Goal: Transaction & Acquisition: Register for event/course

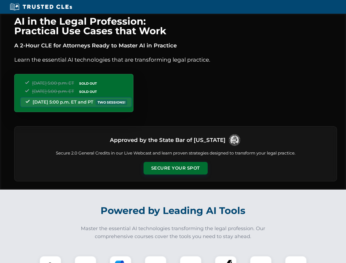
click at [175, 168] on button "Secure Your Spot" at bounding box center [176, 168] width 64 height 13
click at [50, 260] on img at bounding box center [50, 267] width 16 height 16
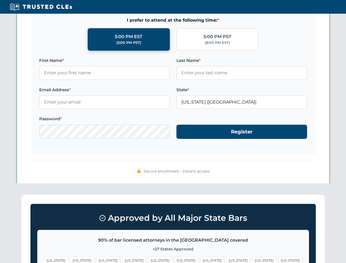
click at [200, 260] on span "[US_STATE]" at bounding box center [212, 260] width 24 height 8
click at [252, 260] on span "[US_STATE]" at bounding box center [264, 260] width 24 height 8
